Goal: Information Seeking & Learning: Understand process/instructions

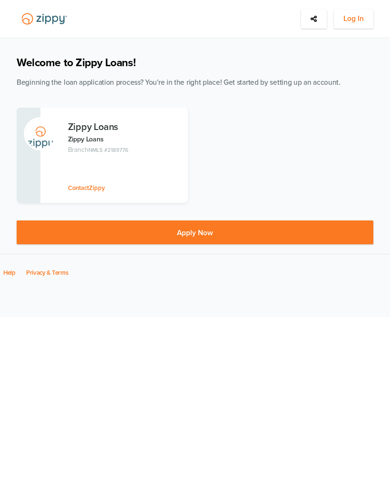
click at [363, 17] on span "Log In" at bounding box center [354, 19] width 20 height 12
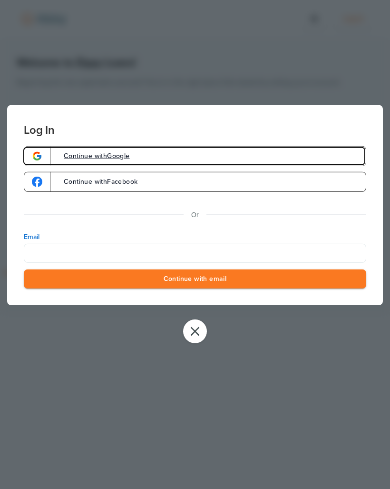
click at [226, 154] on link "Continue with Google" at bounding box center [195, 156] width 343 height 20
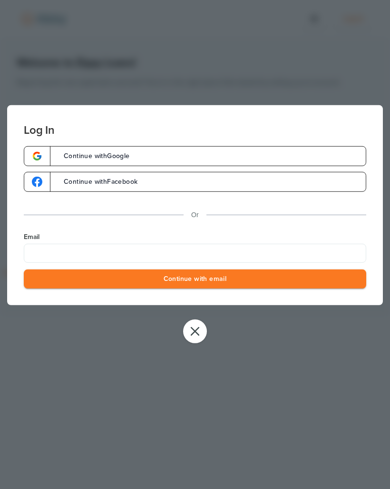
click at [68, 241] on label "Email" at bounding box center [195, 237] width 343 height 10
click at [68, 243] on input "Email" at bounding box center [195, 252] width 343 height 19
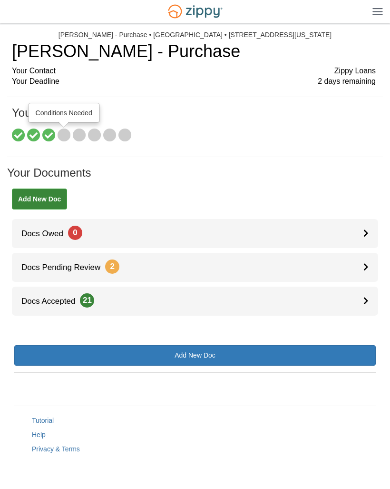
click at [66, 139] on icon at bounding box center [64, 135] width 13 height 13
click at [84, 132] on icon at bounding box center [79, 135] width 13 height 13
click at [53, 135] on icon at bounding box center [48, 135] width 13 height 13
click at [38, 133] on icon at bounding box center [33, 135] width 13 height 13
click at [19, 129] on icon at bounding box center [18, 135] width 13 height 13
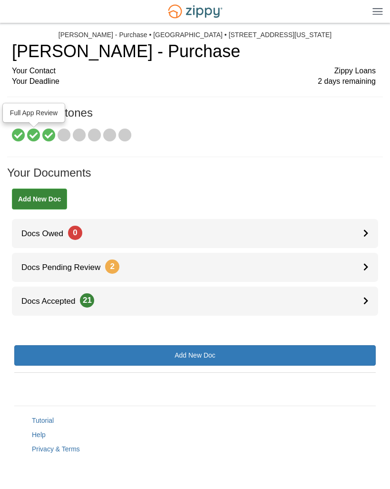
click at [36, 129] on icon at bounding box center [33, 135] width 13 height 13
click at [50, 133] on icon at bounding box center [48, 135] width 13 height 13
click at [66, 130] on icon at bounding box center [64, 135] width 13 height 13
click at [80, 131] on icon at bounding box center [79, 135] width 13 height 13
click at [94, 130] on icon at bounding box center [94, 135] width 13 height 13
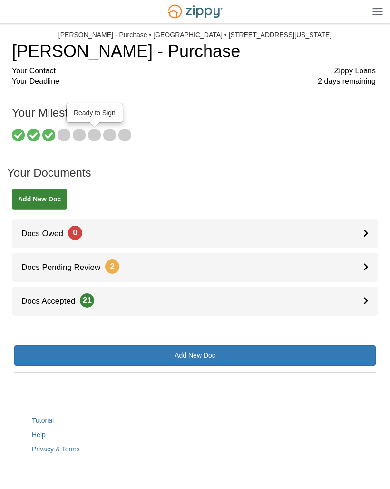
click at [110, 130] on icon at bounding box center [109, 135] width 13 height 13
click at [128, 129] on icon at bounding box center [124, 135] width 13 height 13
click at [355, 286] on link "Docs Accepted 21" at bounding box center [195, 300] width 366 height 29
click at [366, 260] on div at bounding box center [371, 267] width 15 height 29
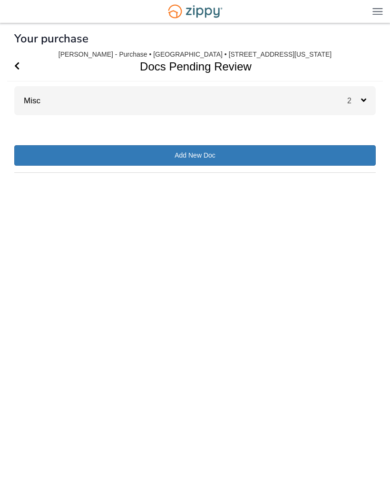
click at [364, 103] on icon at bounding box center [363, 100] width 5 height 9
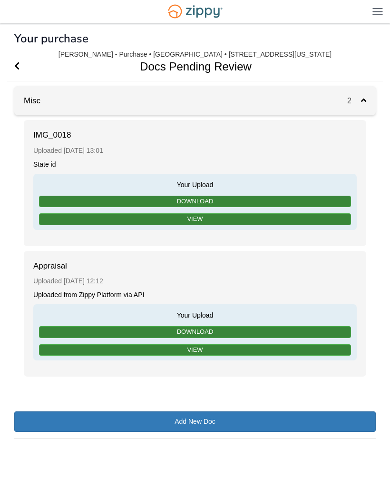
click at [218, 345] on link "View" at bounding box center [195, 350] width 312 height 12
click at [365, 99] on icon at bounding box center [363, 100] width 5 height 9
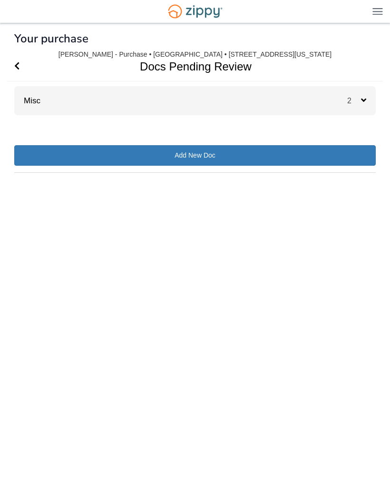
click at [17, 61] on span "Go Back" at bounding box center [16, 66] width 5 height 29
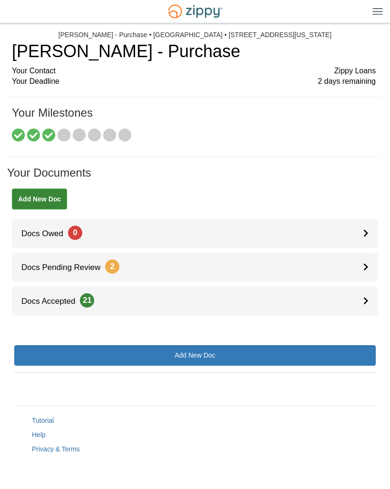
click at [368, 296] on icon at bounding box center [366, 300] width 5 height 8
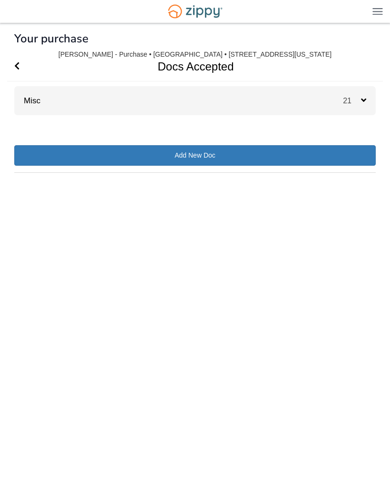
click at [359, 97] on span "21" at bounding box center [352, 101] width 18 height 8
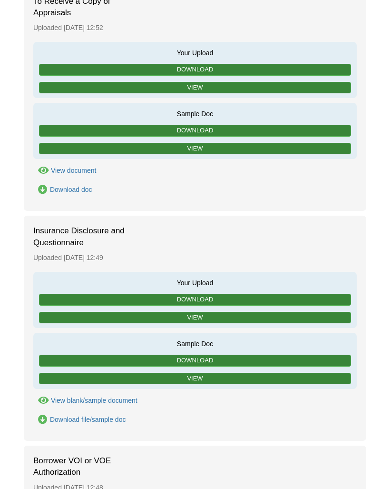
scroll to position [607, 0]
